Goal: Transaction & Acquisition: Obtain resource

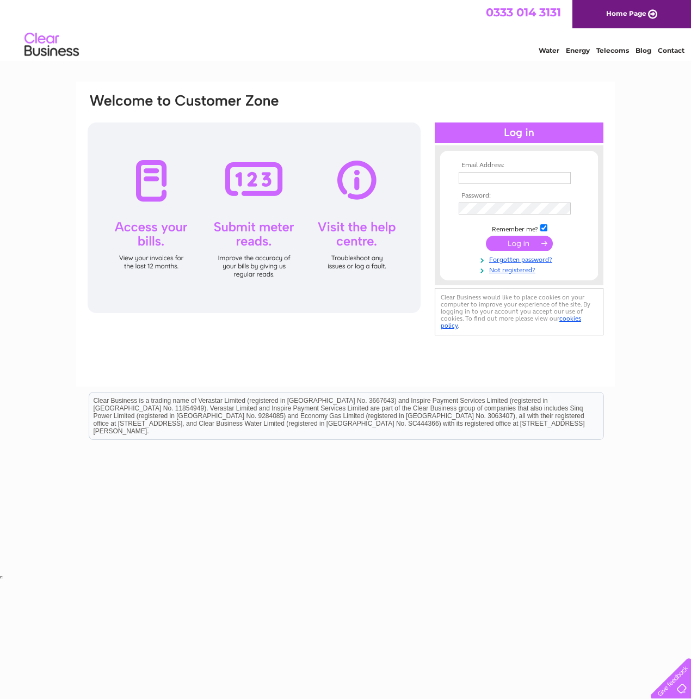
type input "[EMAIL_ADDRESS][DOMAIN_NAME]"
click at [508, 245] on input "submit" at bounding box center [519, 243] width 67 height 15
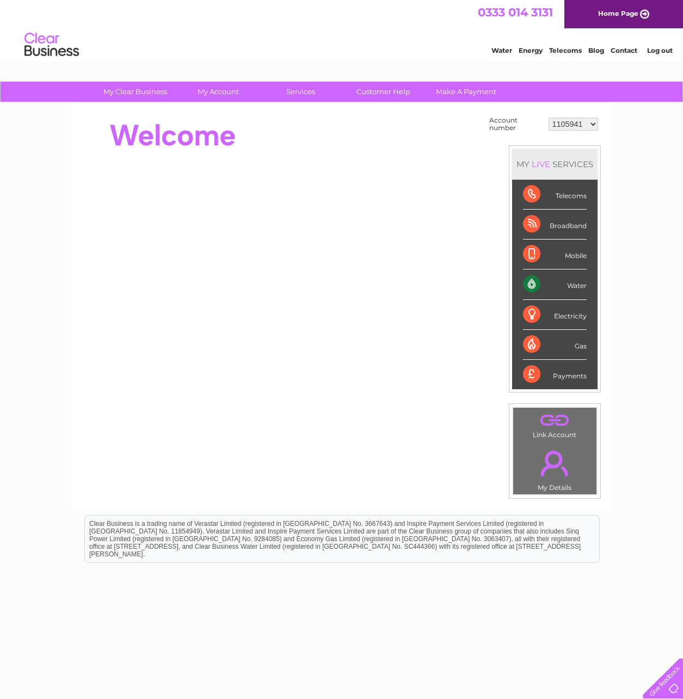
click at [567, 124] on select "1105941 30316924" at bounding box center [573, 124] width 50 height 13
select select "30316924"
click at [548, 118] on select "1105941 30316924" at bounding box center [573, 124] width 50 height 13
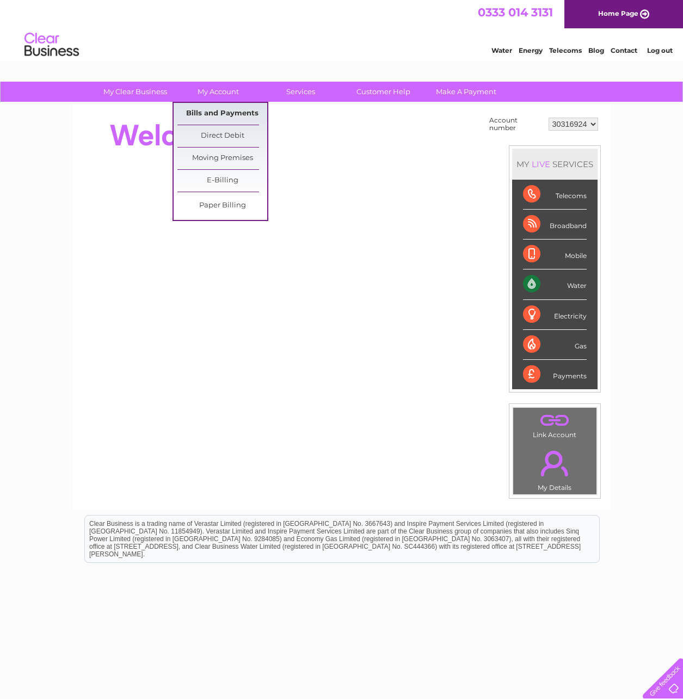
click at [218, 117] on link "Bills and Payments" at bounding box center [222, 114] width 90 height 22
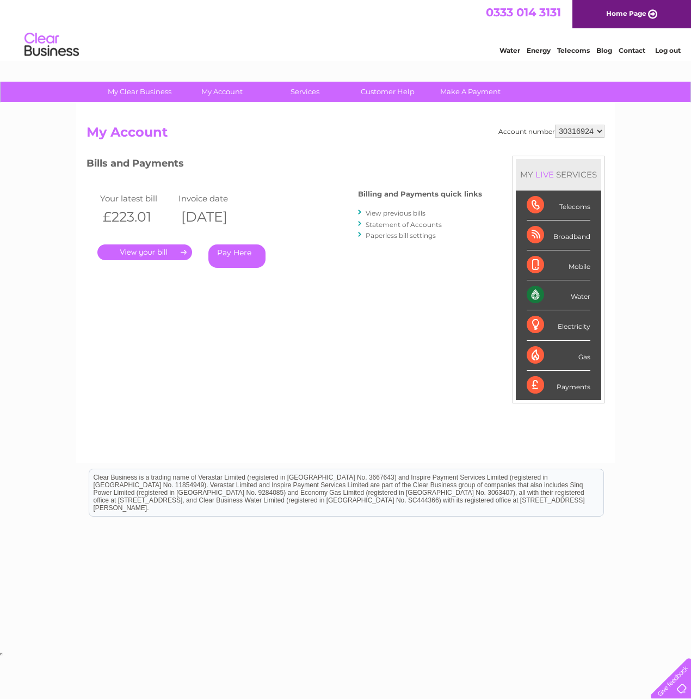
click at [152, 248] on link "." at bounding box center [144, 252] width 95 height 16
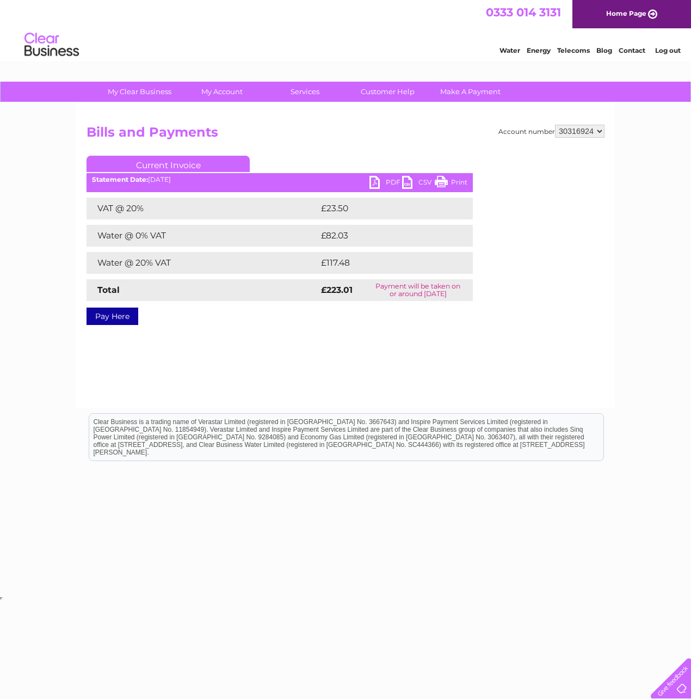
click at [389, 182] on link "PDF" at bounding box center [385, 184] width 33 height 16
click at [598, 129] on select "1105941 30316924" at bounding box center [580, 131] width 50 height 13
select select "1105941"
click at [555, 125] on select "1105941 30316924" at bounding box center [580, 131] width 50 height 13
click at [380, 178] on link "PDF" at bounding box center [385, 184] width 33 height 16
